Goal: Transaction & Acquisition: Purchase product/service

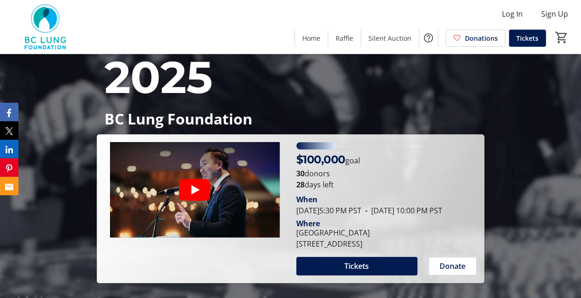
scroll to position [92, 0]
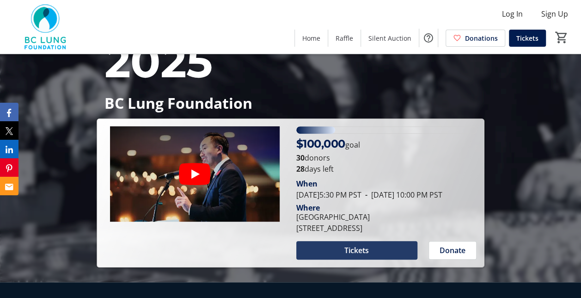
click at [356, 256] on span "Tickets" at bounding box center [356, 250] width 25 height 11
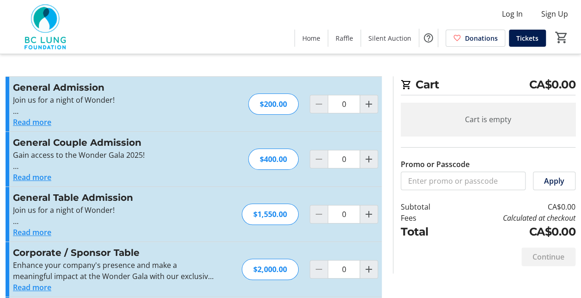
click at [41, 124] on button "Read more" at bounding box center [32, 122] width 38 height 11
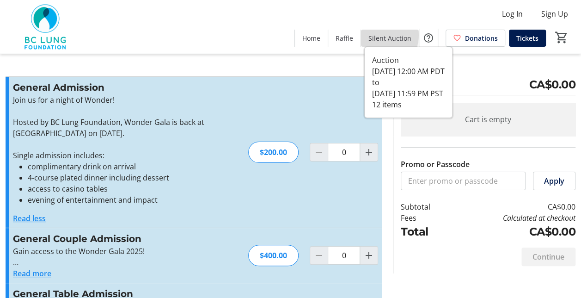
click at [383, 35] on span "Silent Auction" at bounding box center [390, 38] width 43 height 10
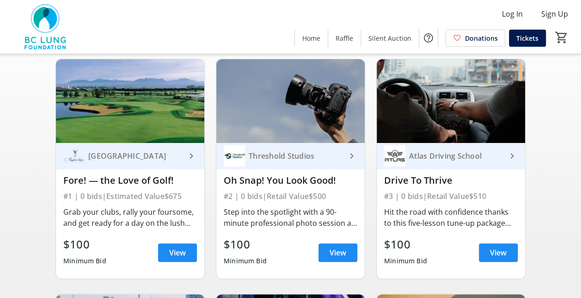
scroll to position [92, 0]
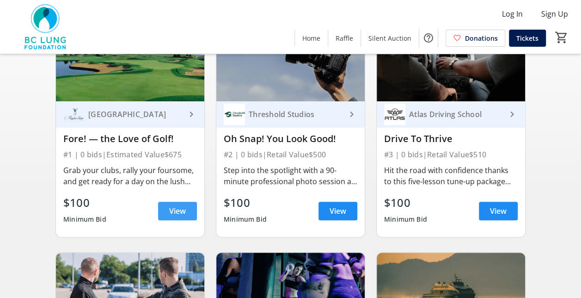
click at [188, 210] on span at bounding box center [177, 211] width 39 height 22
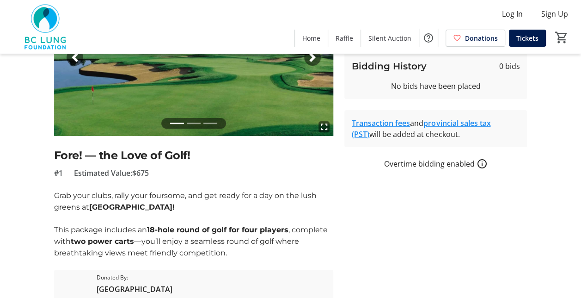
scroll to position [139, 0]
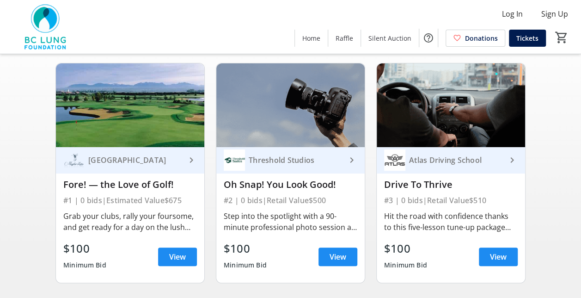
scroll to position [46, 0]
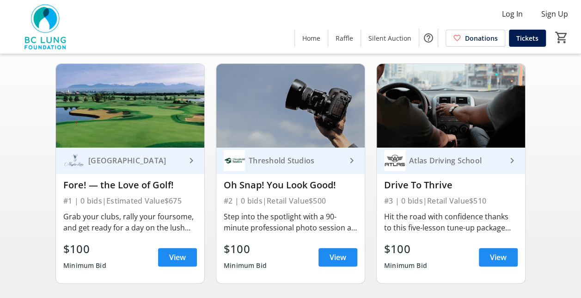
click at [299, 161] on div "Threshold Studios" at bounding box center [295, 160] width 101 height 9
click at [342, 256] on span "View" at bounding box center [338, 257] width 17 height 11
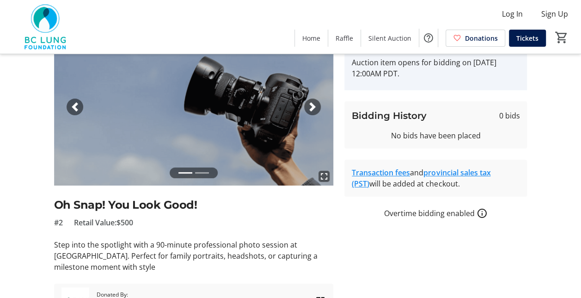
scroll to position [115, 0]
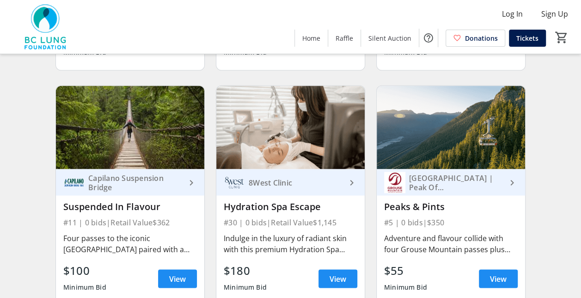
scroll to position [774, 0]
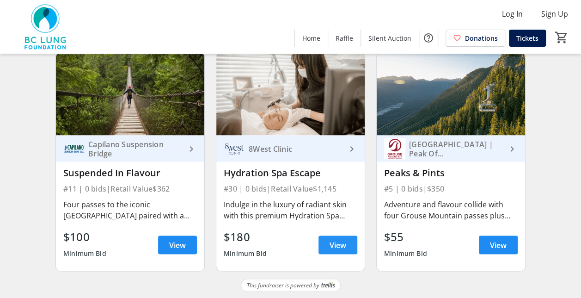
click at [336, 242] on span "View" at bounding box center [338, 244] width 17 height 11
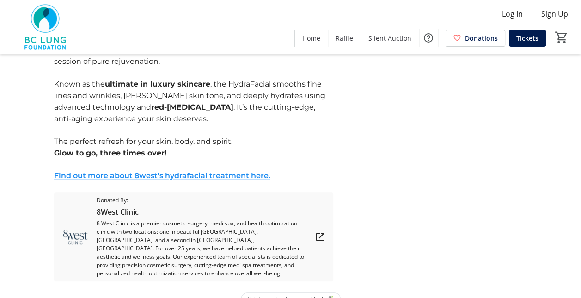
scroll to position [285, 0]
